Goal: Task Accomplishment & Management: Use online tool/utility

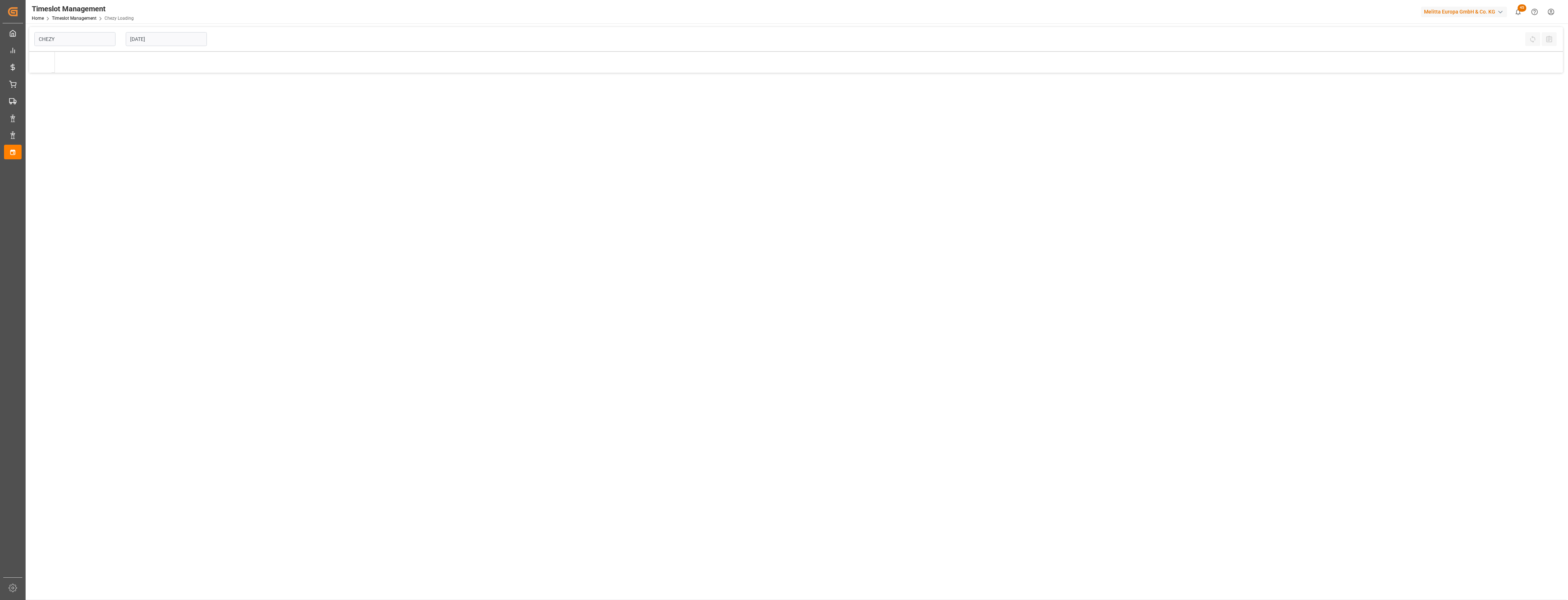
type input "Chezy Loading"
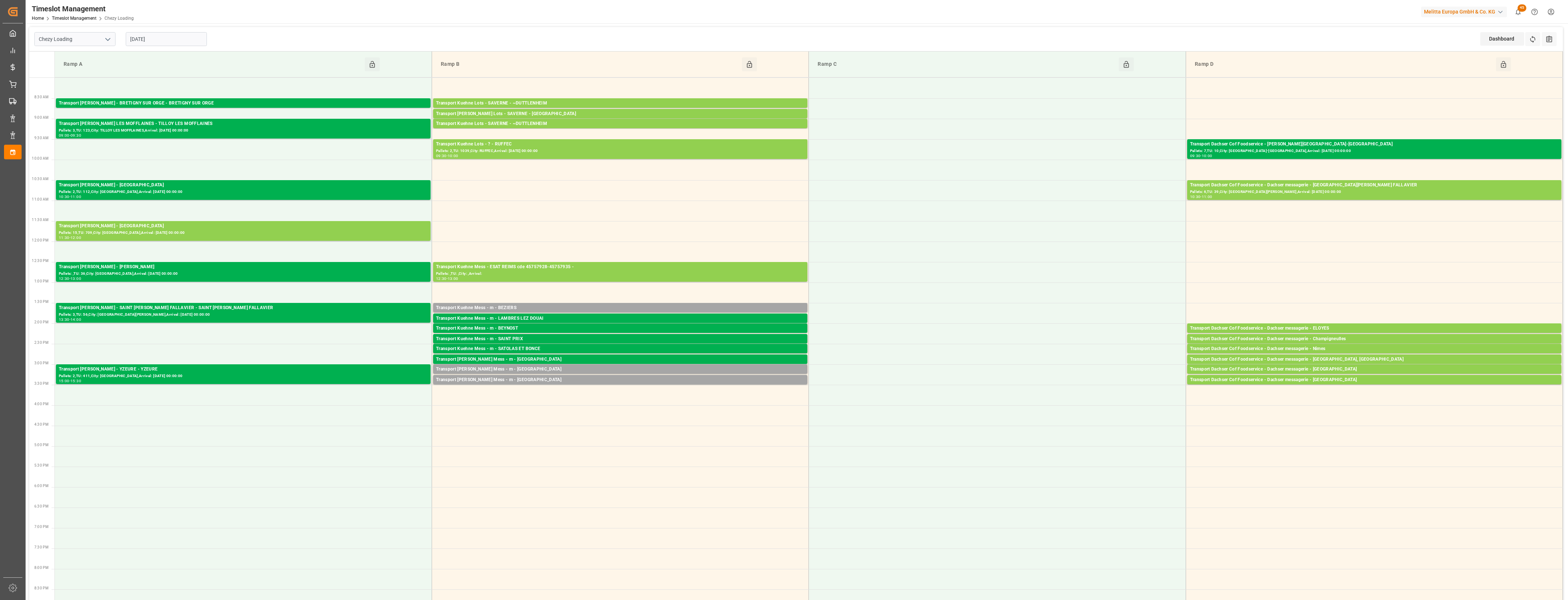
click at [169, 39] on input "[DATE]" at bounding box center [166, 39] width 81 height 14
click at [192, 141] on span "29" at bounding box center [192, 140] width 5 height 5
type input "[DATE]"
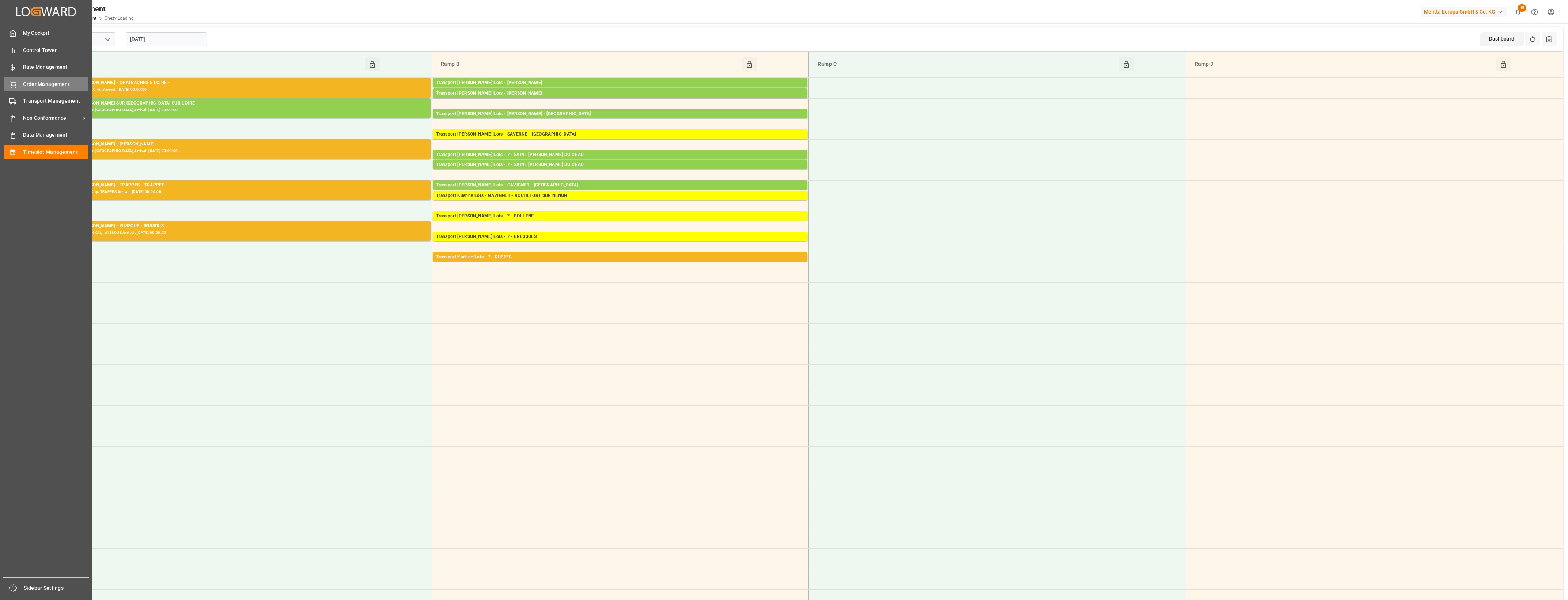
click at [43, 81] on span "Order Management" at bounding box center [55, 84] width 65 height 8
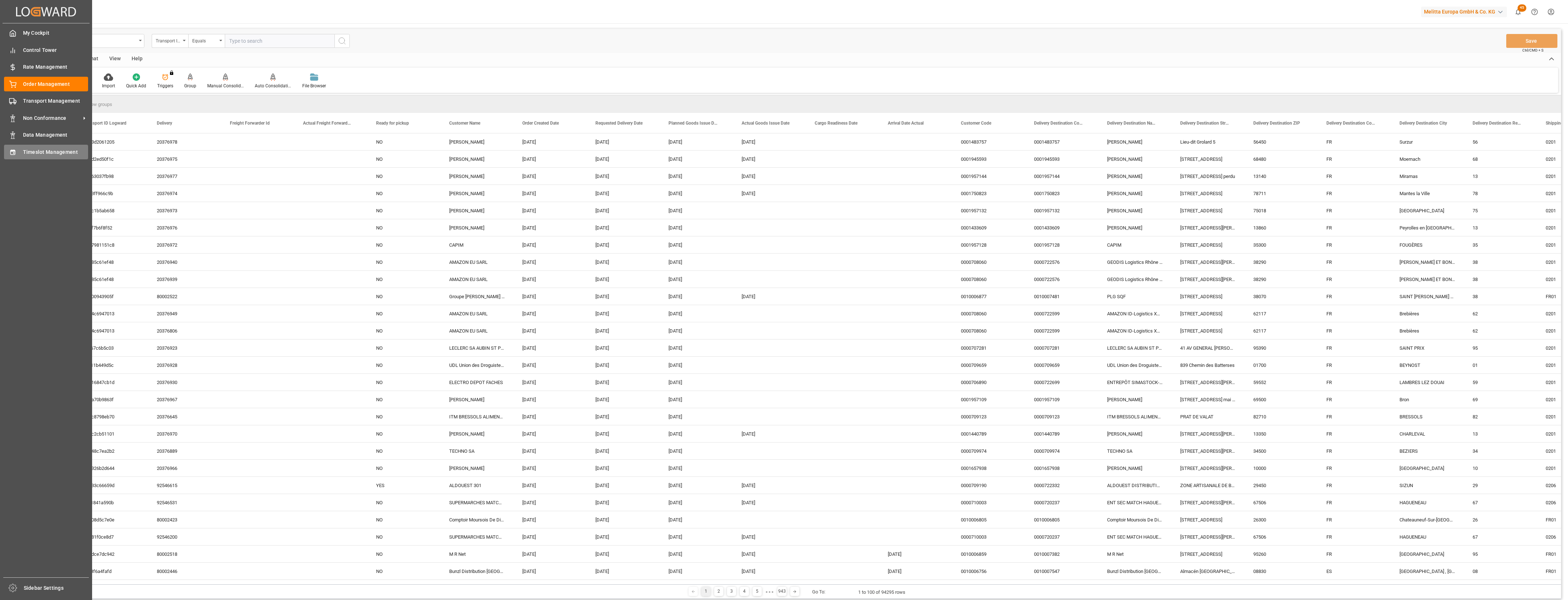
click at [37, 151] on span "Timeslot Management" at bounding box center [55, 152] width 65 height 8
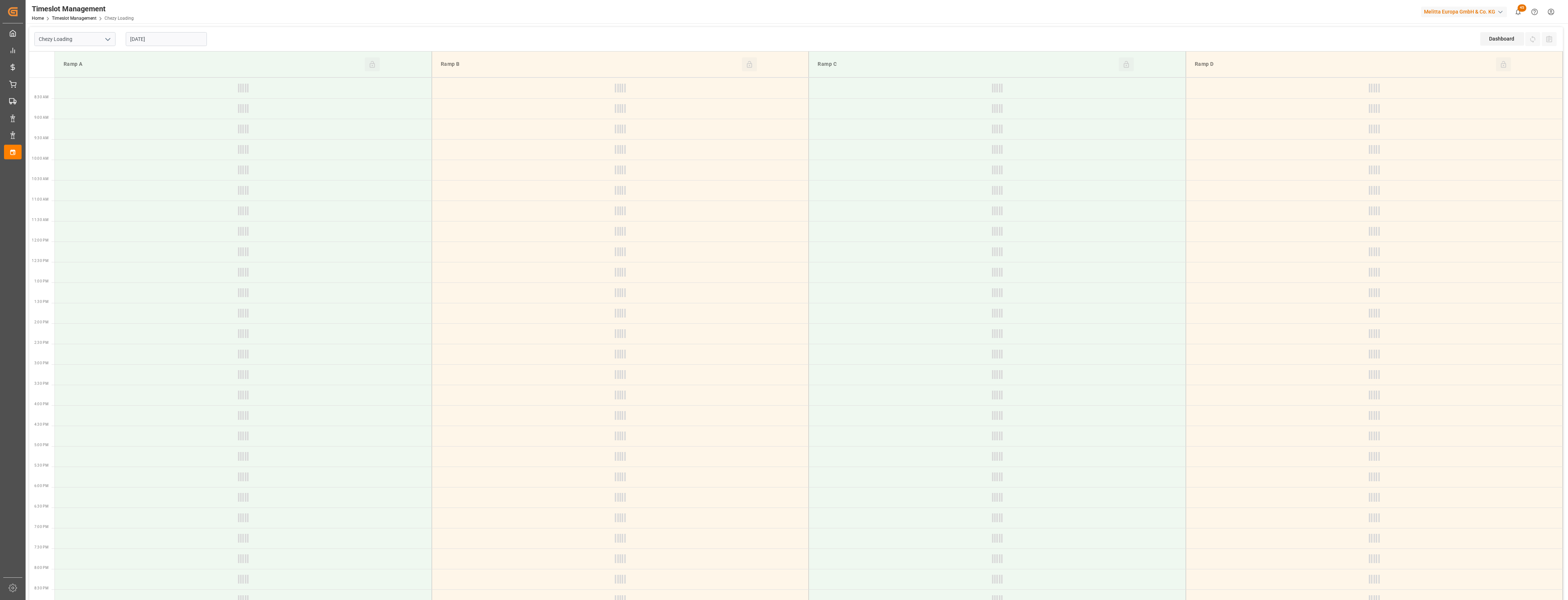
click at [187, 43] on input "[DATE]" at bounding box center [166, 39] width 81 height 14
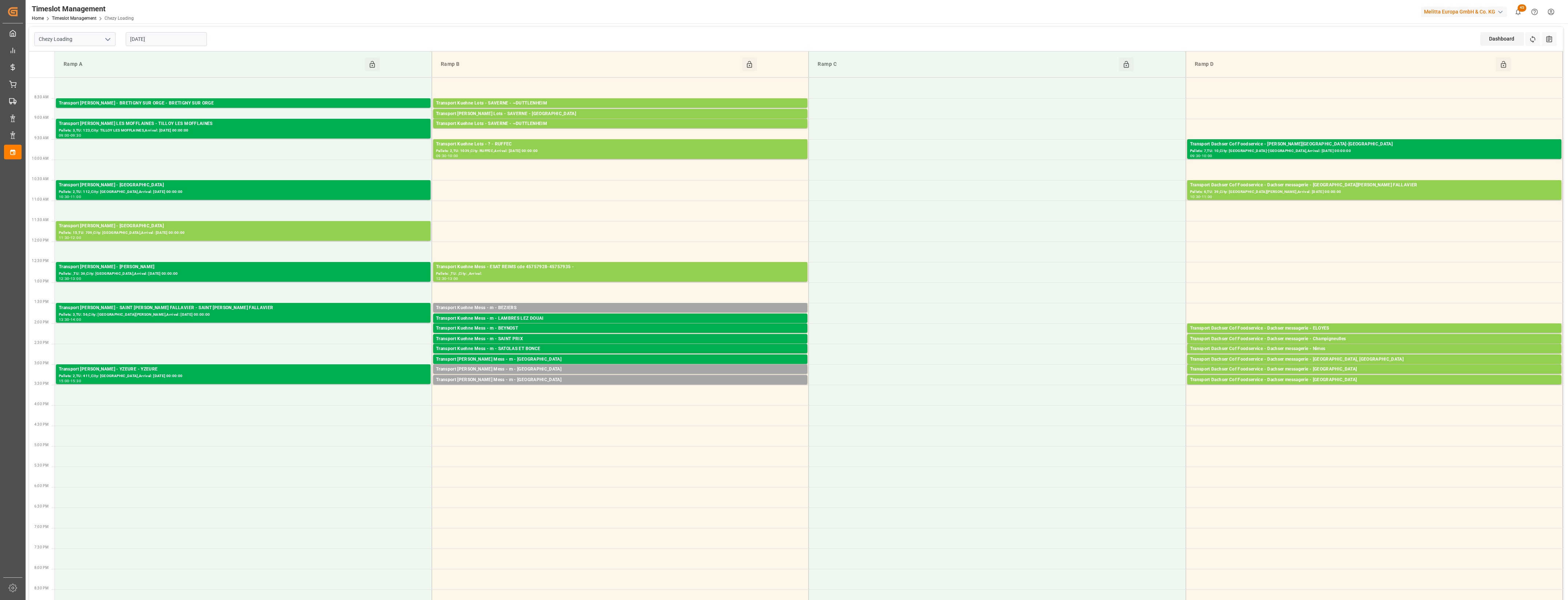
drag, startPoint x: 110, startPoint y: 40, endPoint x: 102, endPoint y: 45, distance: 9.4
click at [108, 40] on icon "open menu" at bounding box center [108, 40] width 9 height 9
click at [90, 76] on div "Chezy Unloading" at bounding box center [75, 71] width 80 height 16
type input "Chezy Unloading"
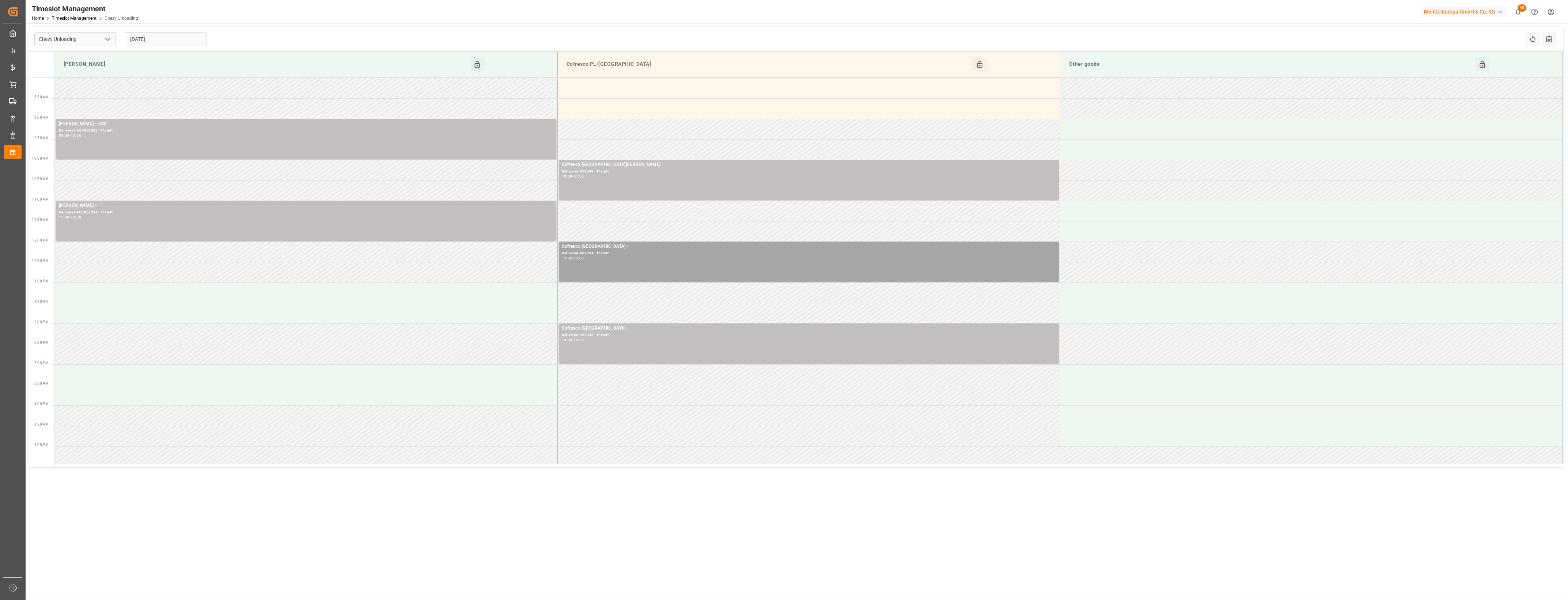
click at [172, 38] on input "[DATE]" at bounding box center [166, 39] width 81 height 14
click at [191, 141] on span "29" at bounding box center [192, 140] width 5 height 5
type input "[DATE]"
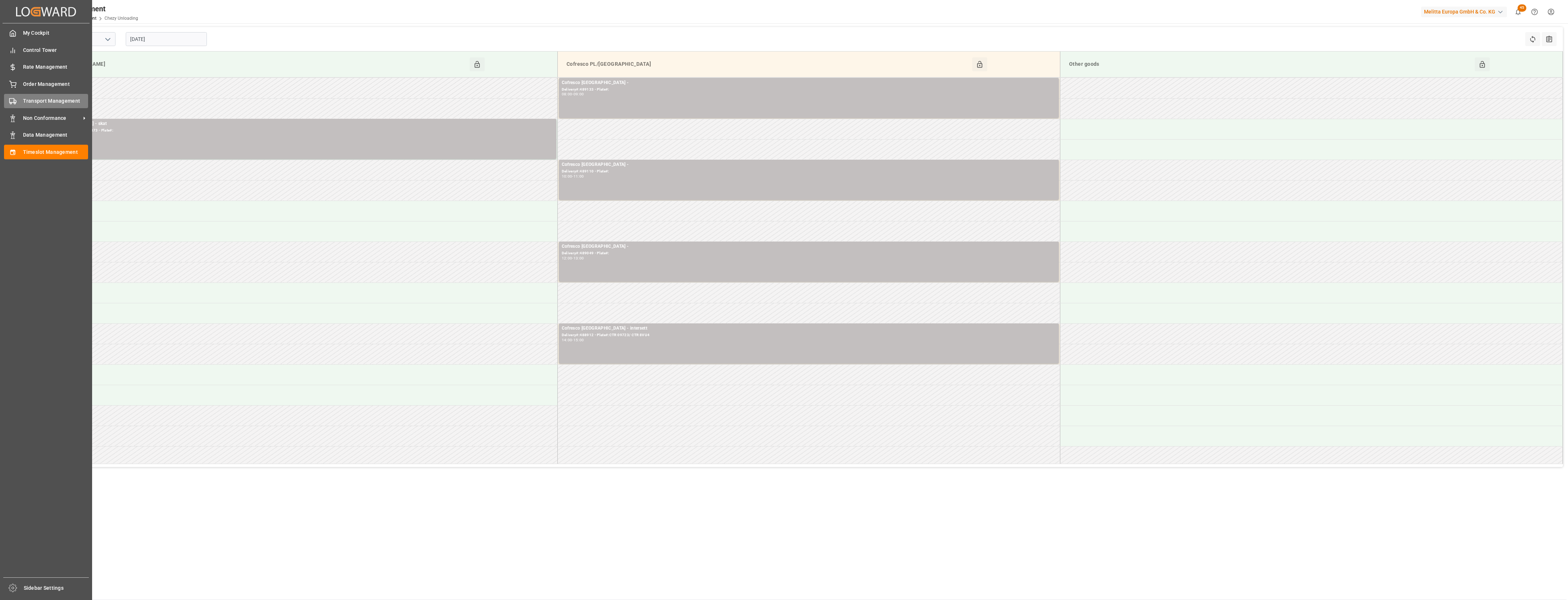
click at [29, 99] on span "Transport Management" at bounding box center [55, 101] width 65 height 8
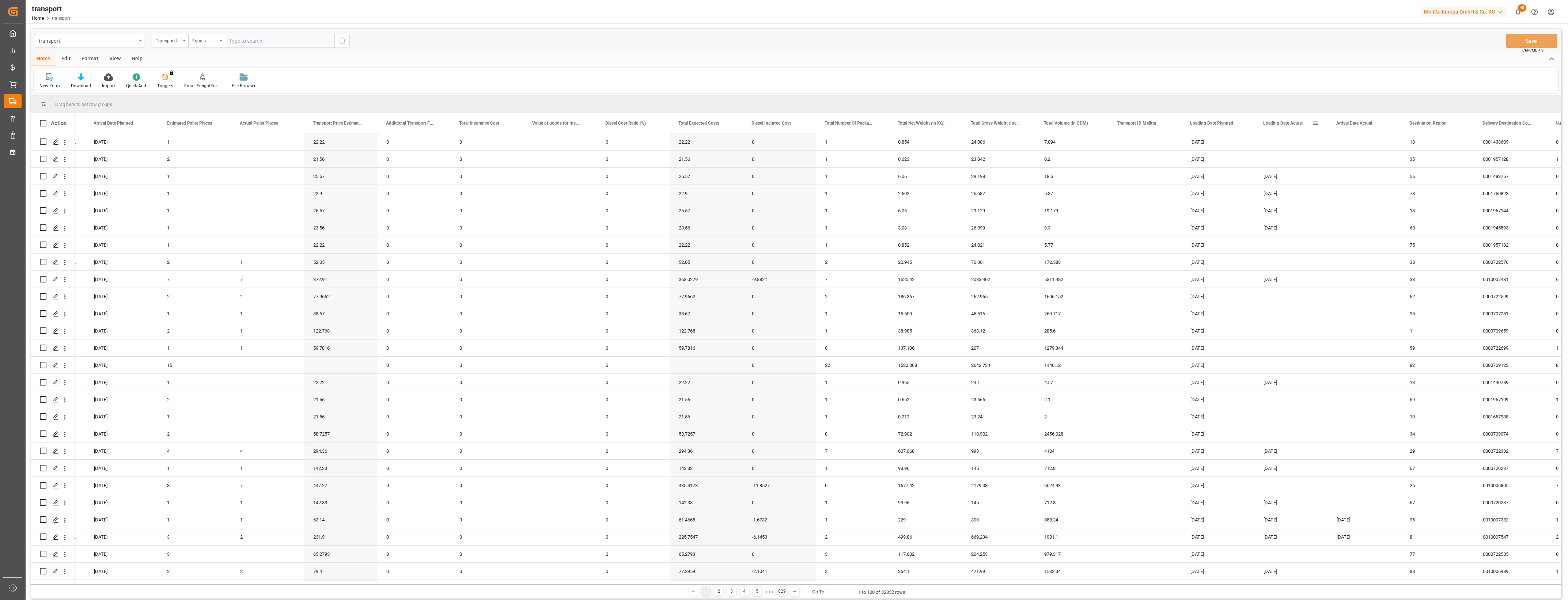
click at [1315, 122] on span at bounding box center [1315, 123] width 7 height 7
click at [1355, 124] on span "filter" at bounding box center [1357, 124] width 7 height 7
click at [1380, 159] on input "date" at bounding box center [1349, 162] width 72 height 15
type input "[DATE]"
click at [1358, 184] on button "Apply" at bounding box center [1359, 185] width 13 height 7
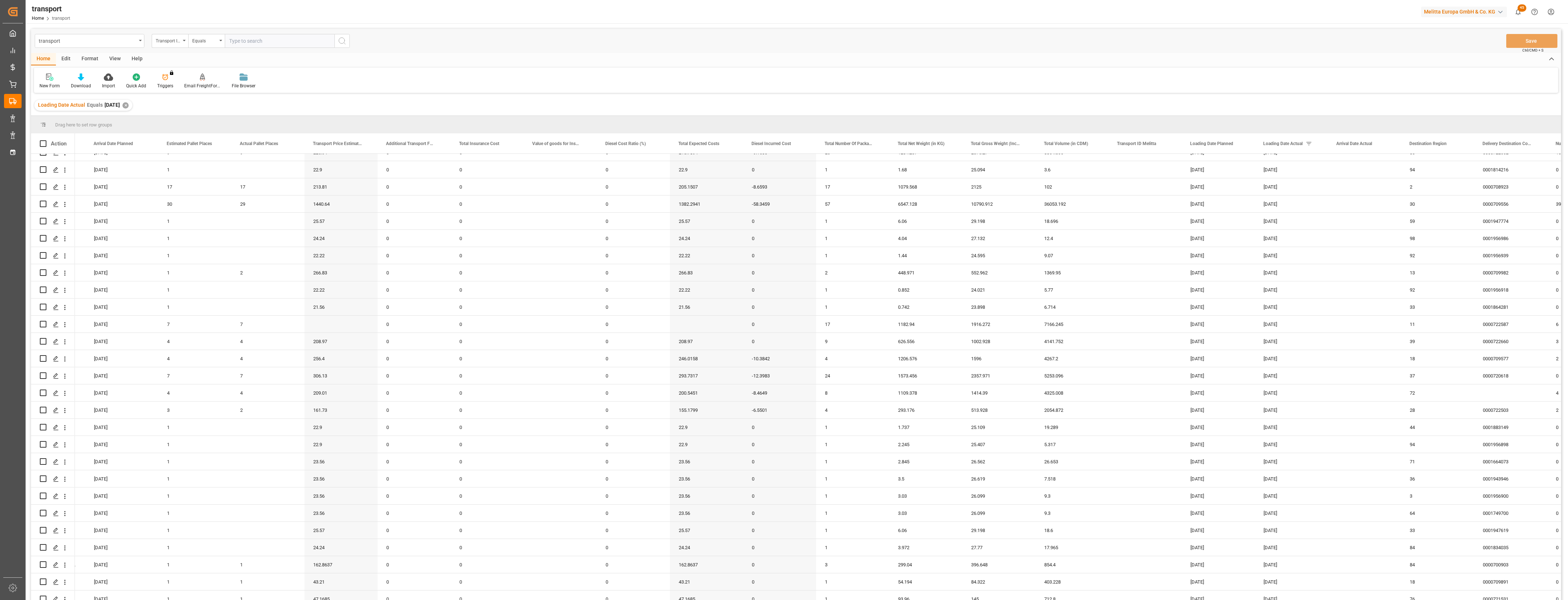
scroll to position [1150, 0]
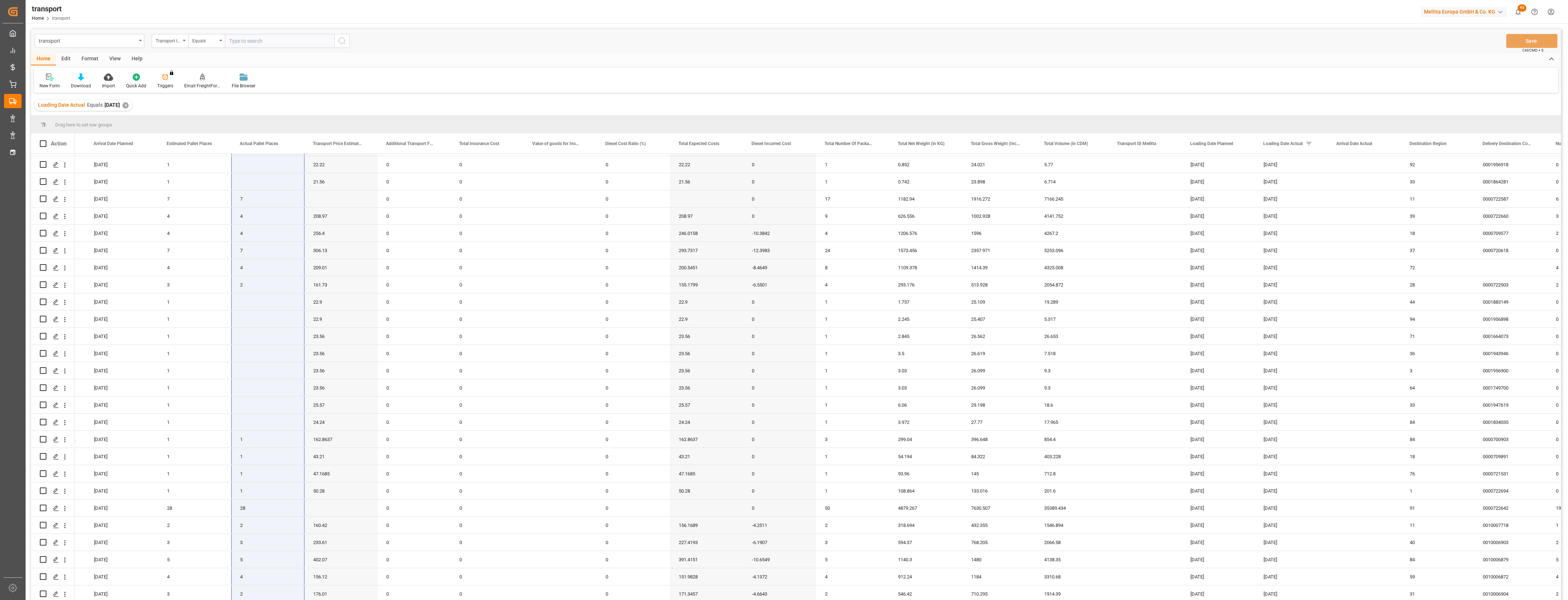
drag, startPoint x: 260, startPoint y: 165, endPoint x: 259, endPoint y: 623, distance: 458.0
click at [259, 599] on html "Created by potrace 1.15, written by [PERSON_NAME] [DATE]-[DATE] Created by potr…" at bounding box center [784, 300] width 1568 height 600
